Goal: Information Seeking & Learning: Learn about a topic

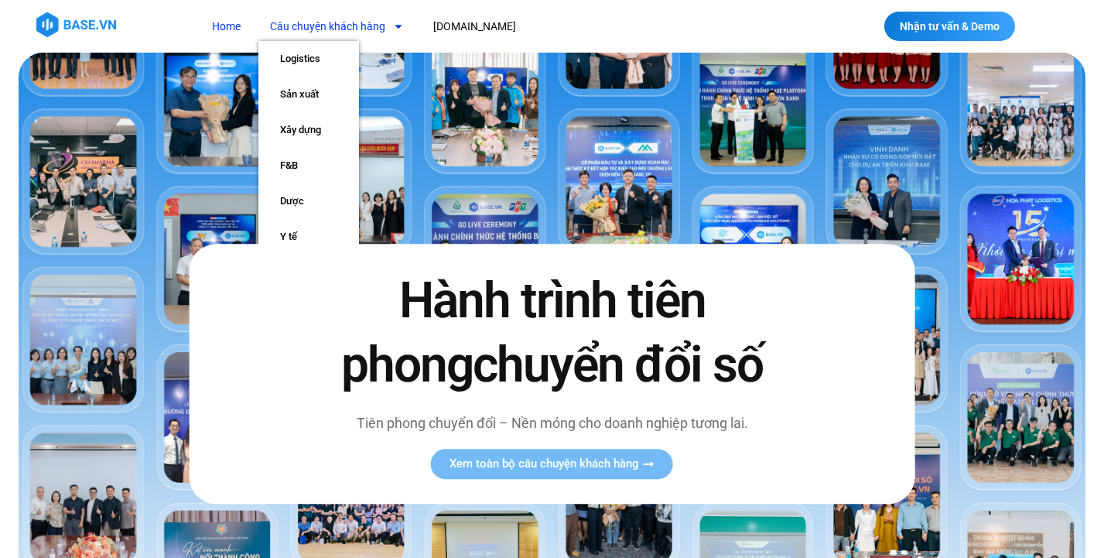
click at [388, 26] on span "Menu" at bounding box center [394, 26] width 19 height 26
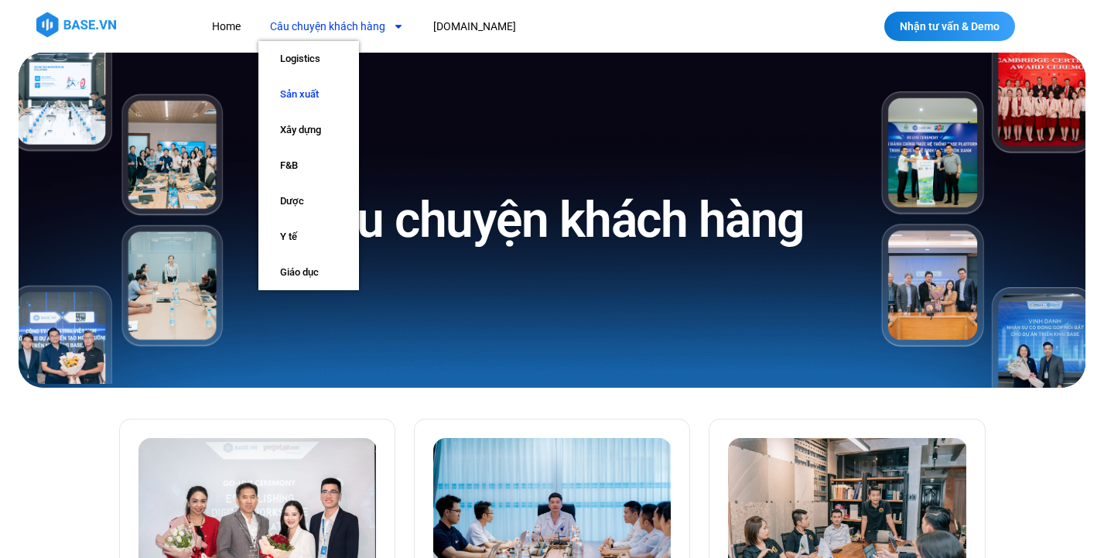
click at [336, 80] on link "Sản xuất" at bounding box center [308, 95] width 101 height 36
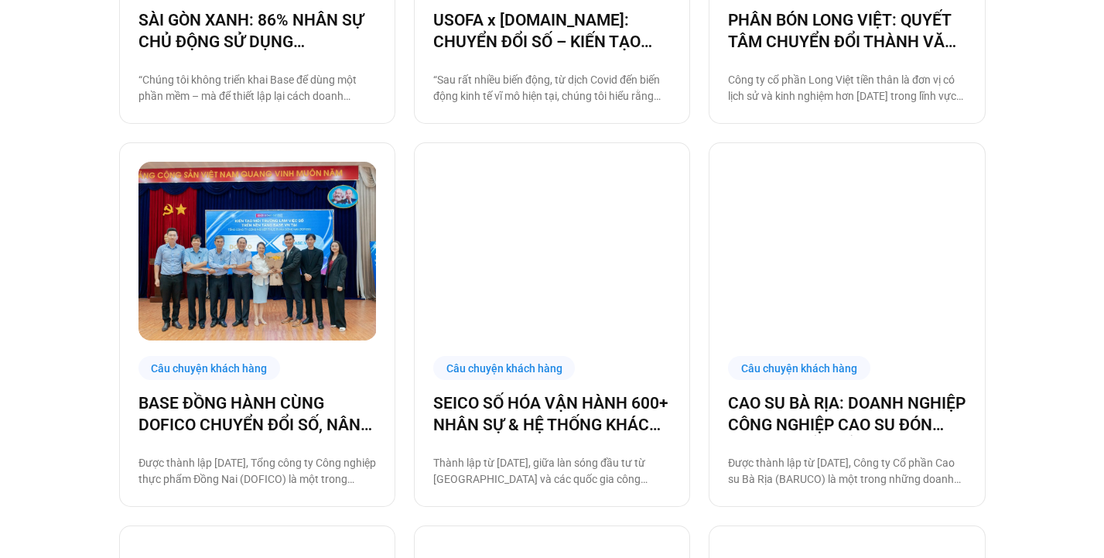
scroll to position [661, 0]
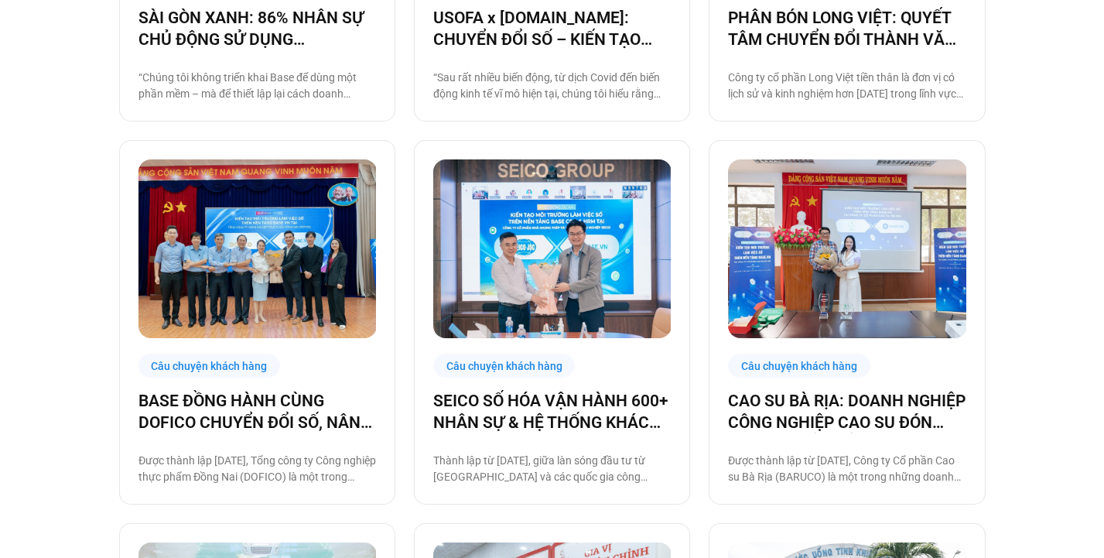
click at [321, 297] on img at bounding box center [257, 248] width 238 height 179
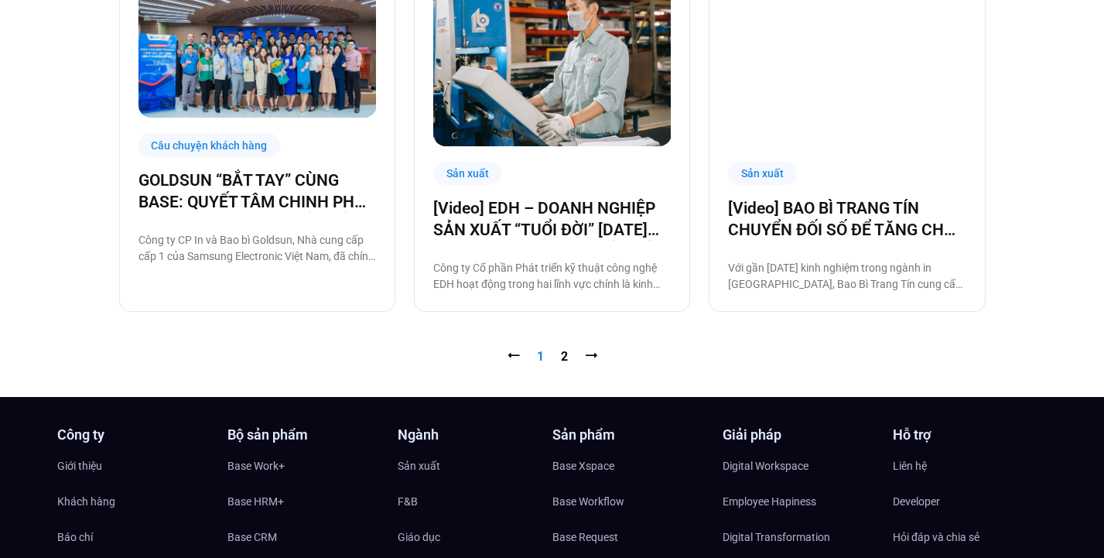
scroll to position [1627, 0]
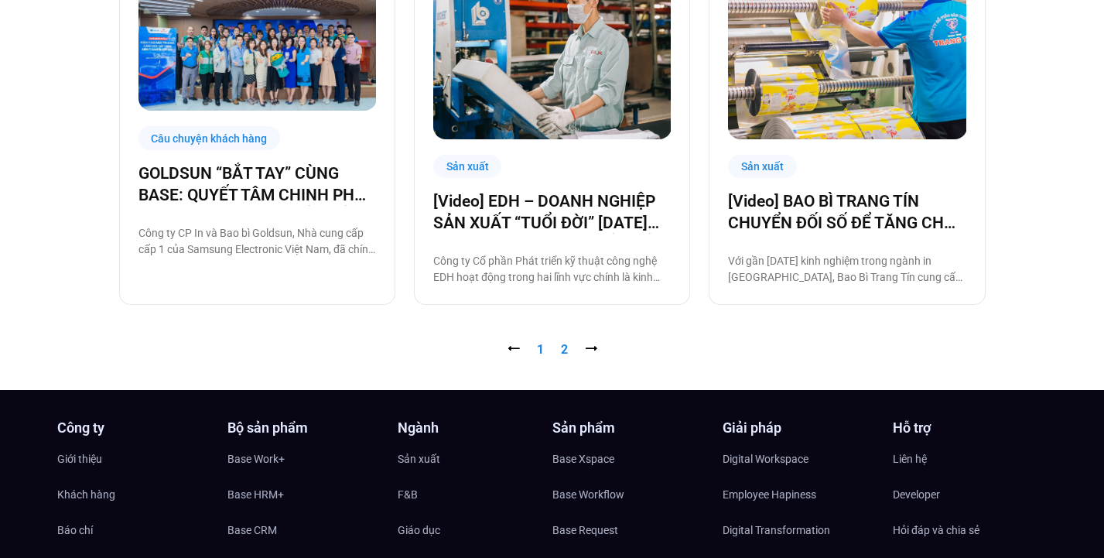
click at [562, 352] on link "Trang 2" at bounding box center [564, 349] width 7 height 15
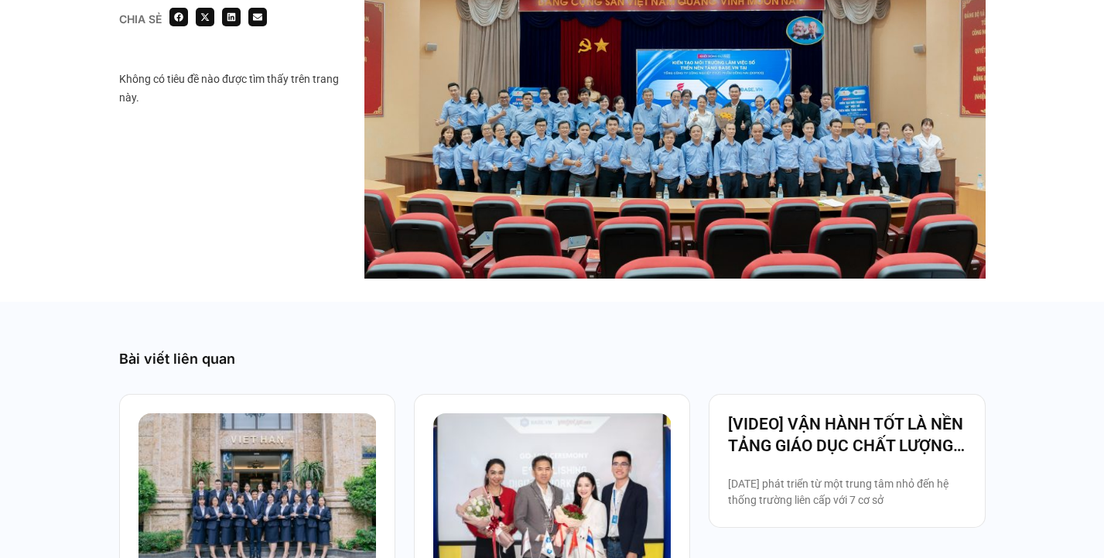
scroll to position [2660, 0]
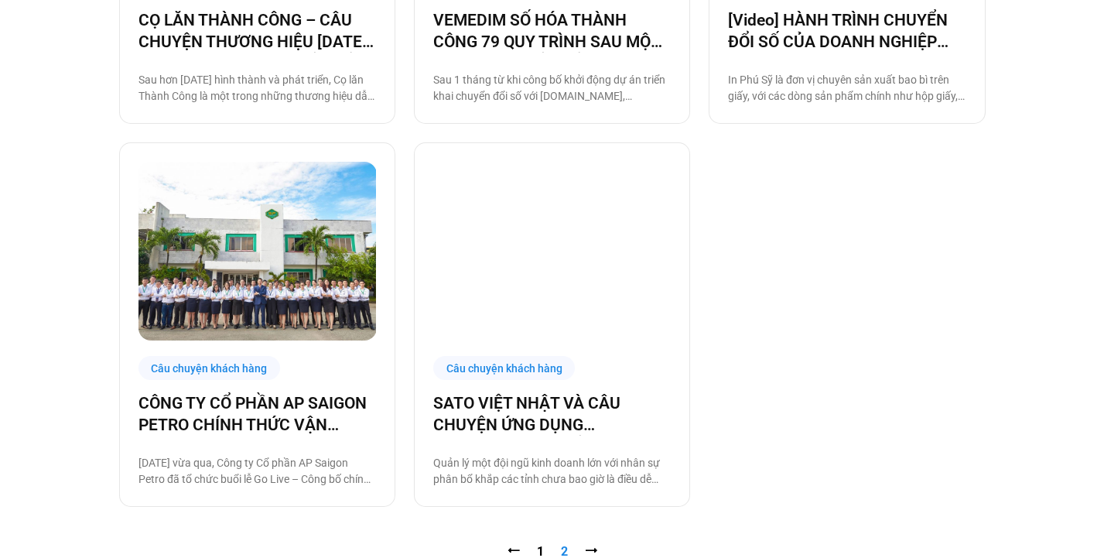
scroll to position [1130, 0]
